Goal: Check status: Check status

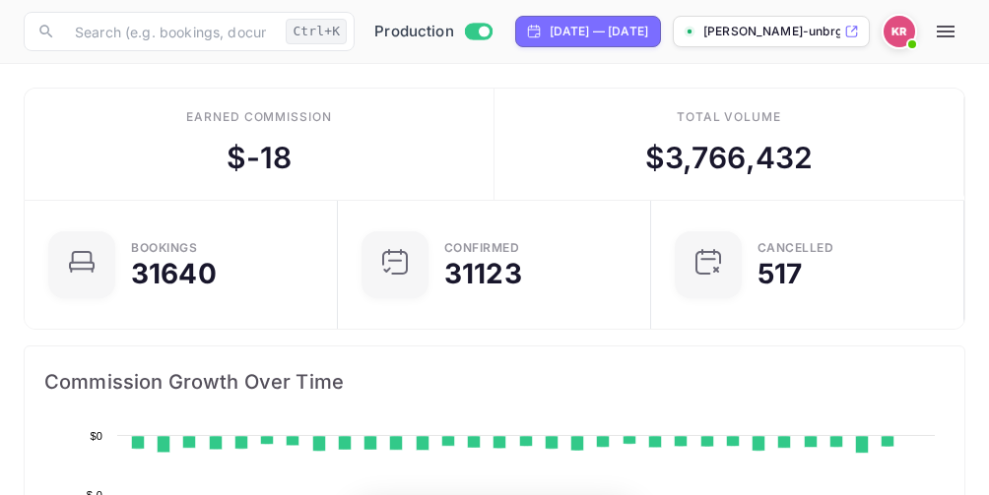
scroll to position [305, 446]
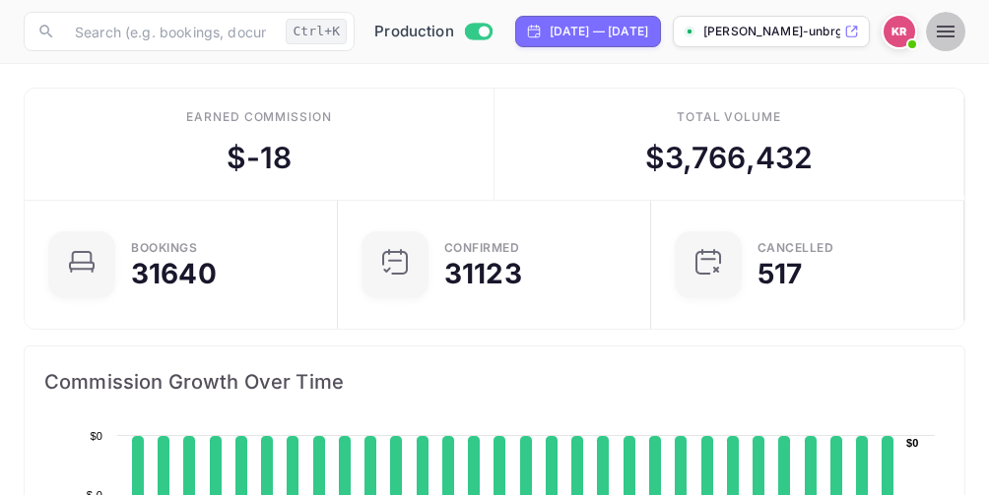
click at [957, 23] on icon "button" at bounding box center [945, 32] width 24 height 24
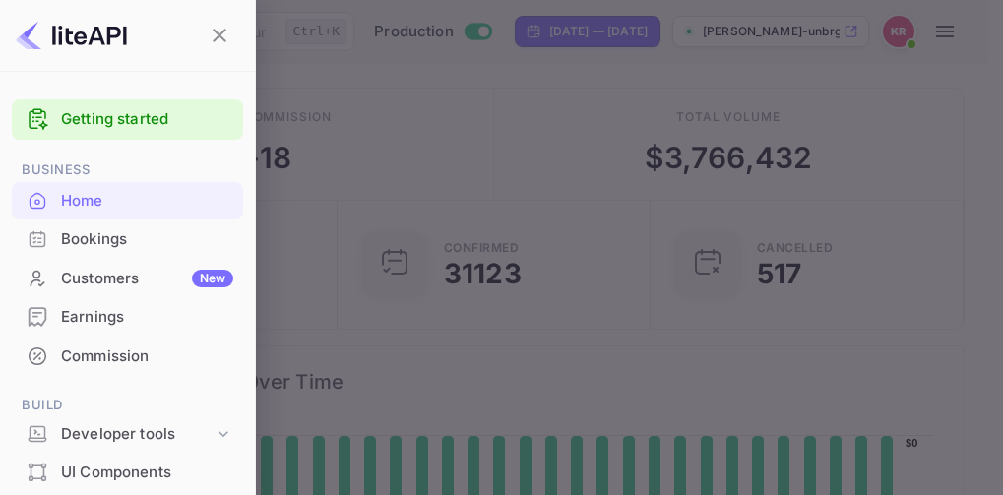
click at [68, 241] on div "Bookings" at bounding box center [147, 239] width 172 height 23
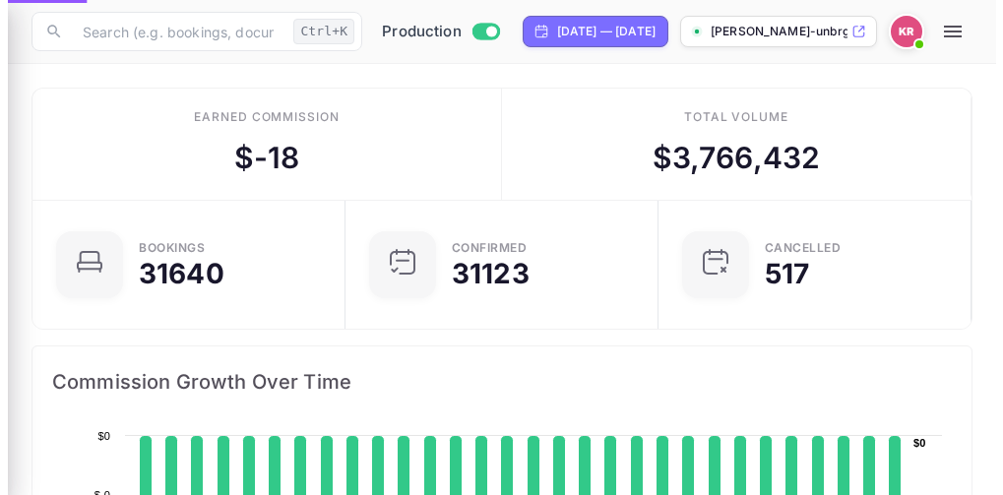
scroll to position [16, 16]
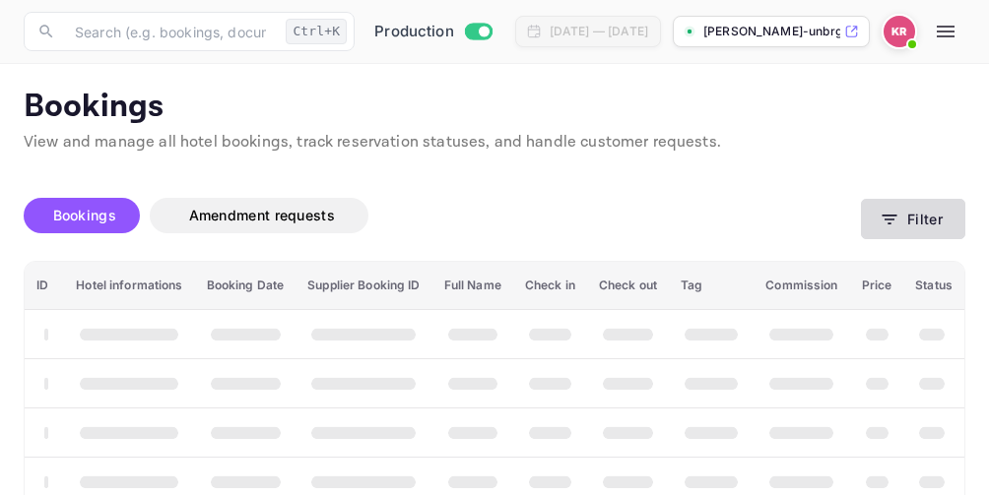
click at [893, 220] on icon "button" at bounding box center [889, 220] width 15 height 10
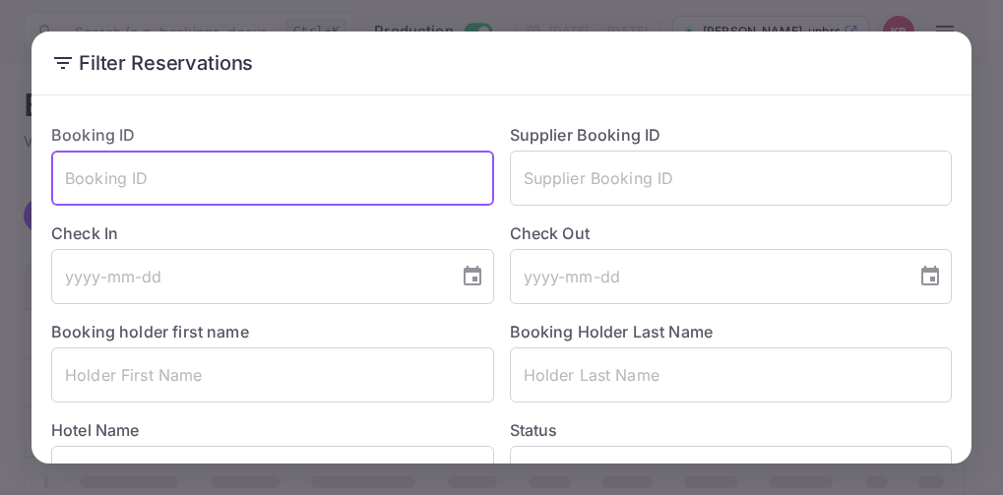
click at [96, 186] on input "text" at bounding box center [272, 178] width 443 height 55
paste input "tEAyxeO5u"
click at [64, 185] on input "tEAyxeO5u" at bounding box center [272, 178] width 443 height 55
click at [190, 194] on input "tEAyxeO5u" at bounding box center [272, 178] width 443 height 55
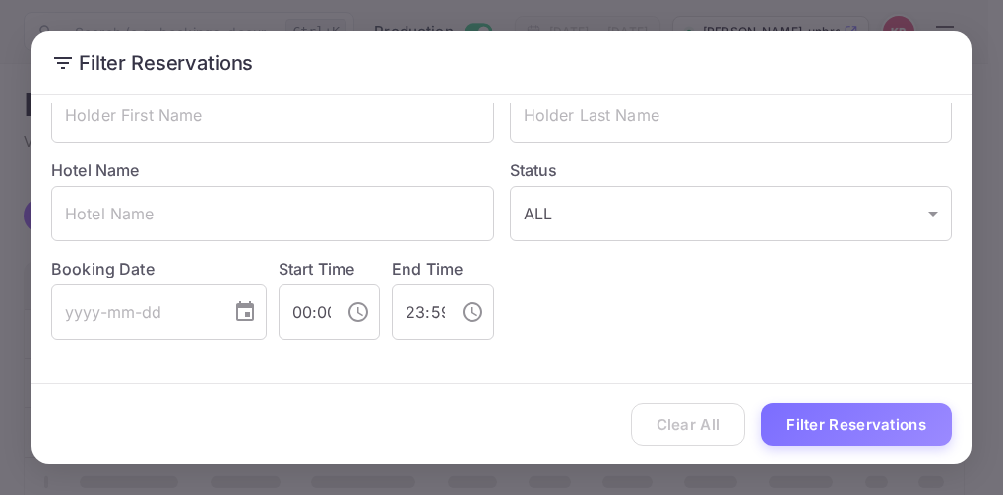
scroll to position [262, 0]
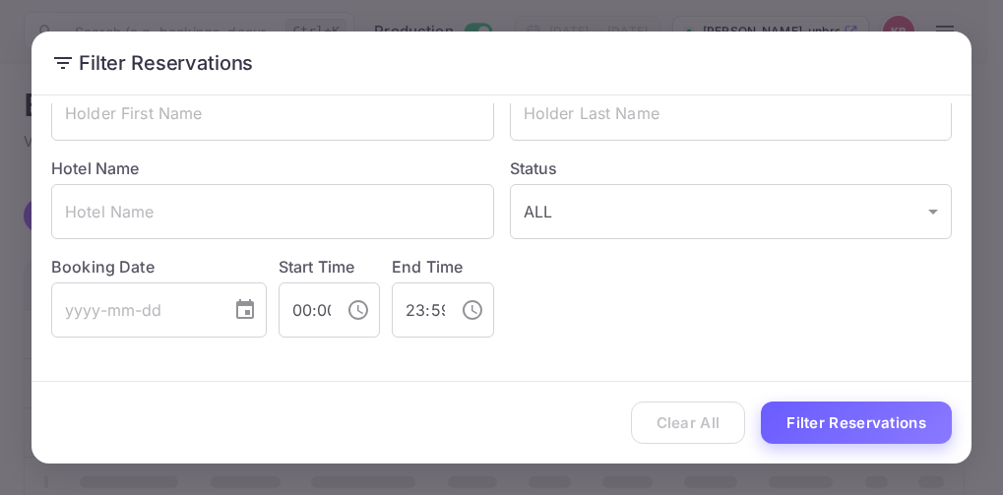
type input "tEAyxeO5u"
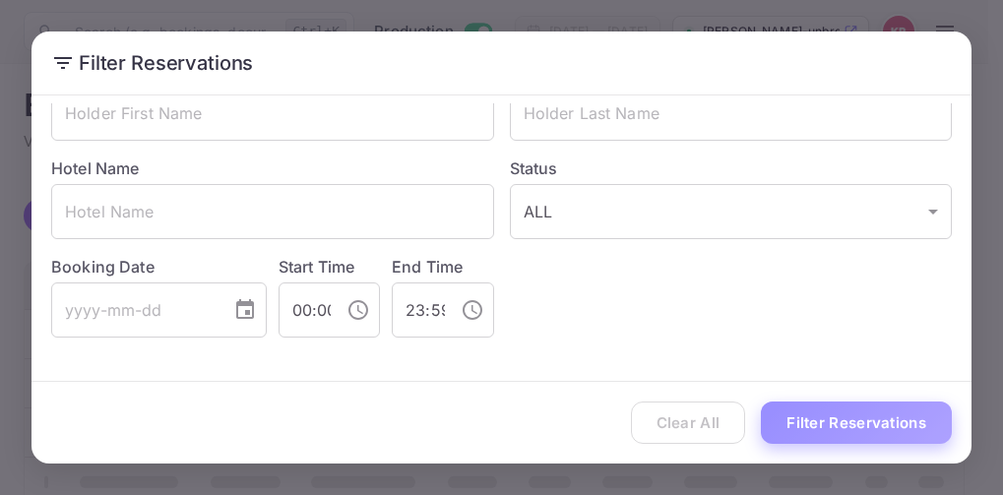
click at [857, 424] on button "Filter Reservations" at bounding box center [856, 423] width 191 height 42
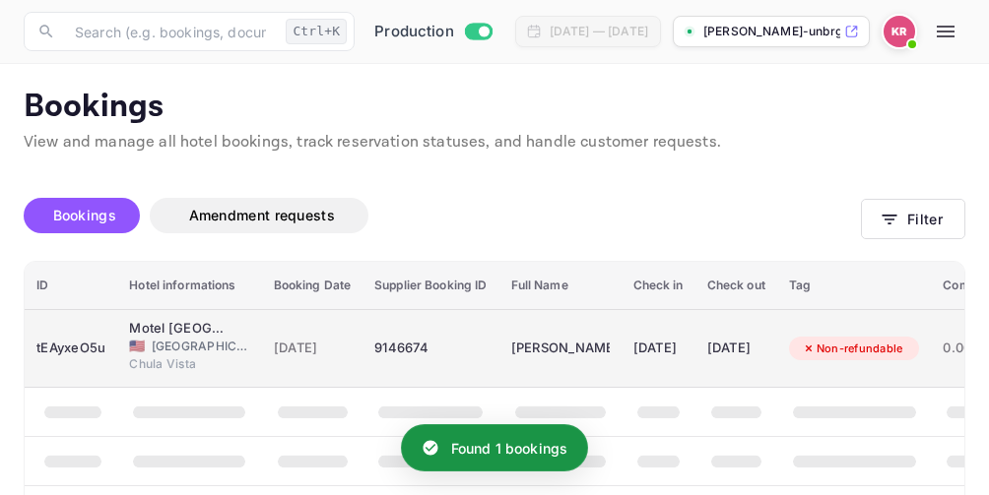
click at [416, 346] on div "9146674" at bounding box center [430, 349] width 112 height 32
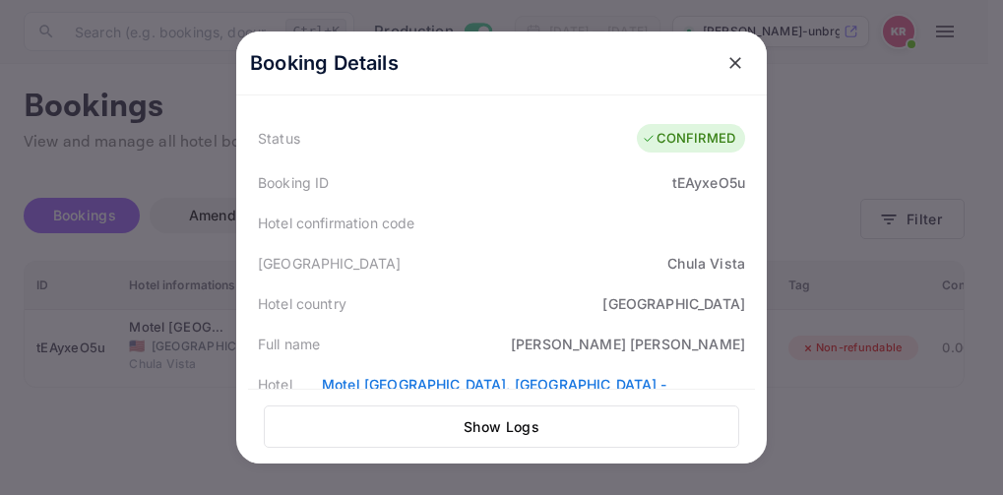
scroll to position [0, 0]
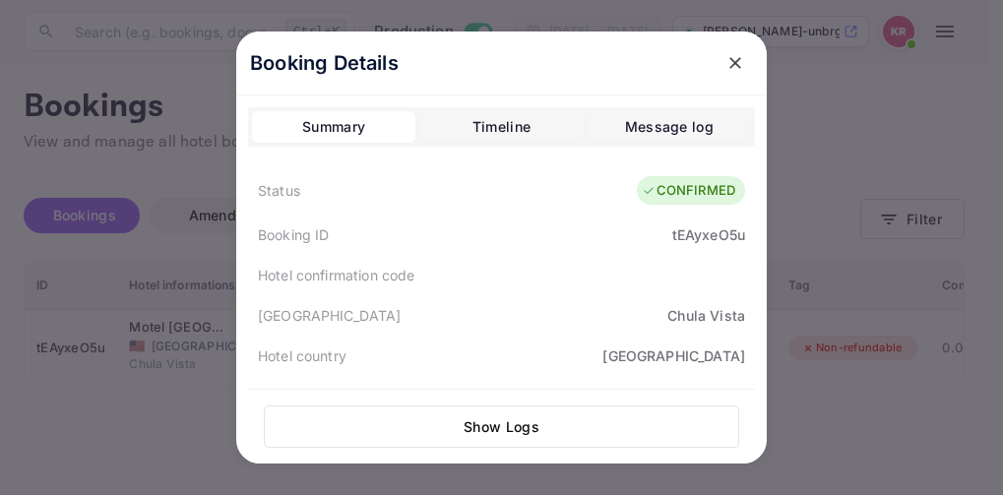
click at [730, 63] on icon "close" at bounding box center [736, 63] width 12 height 12
